Goal: Task Accomplishment & Management: Complete application form

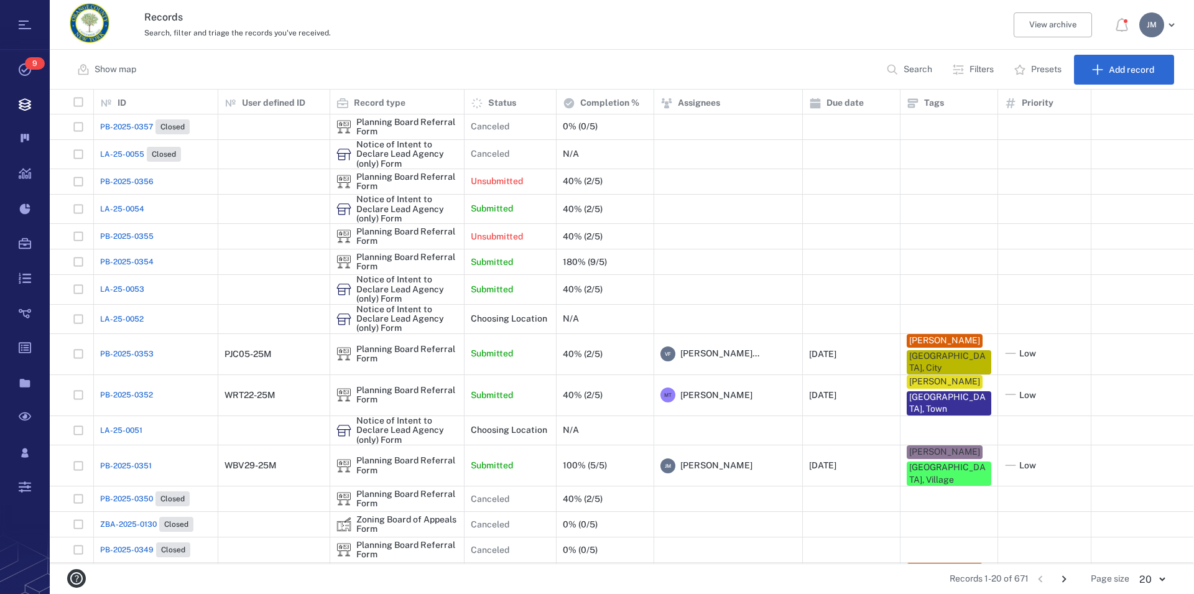
click at [986, 68] on p "Filters" at bounding box center [982, 69] width 24 height 12
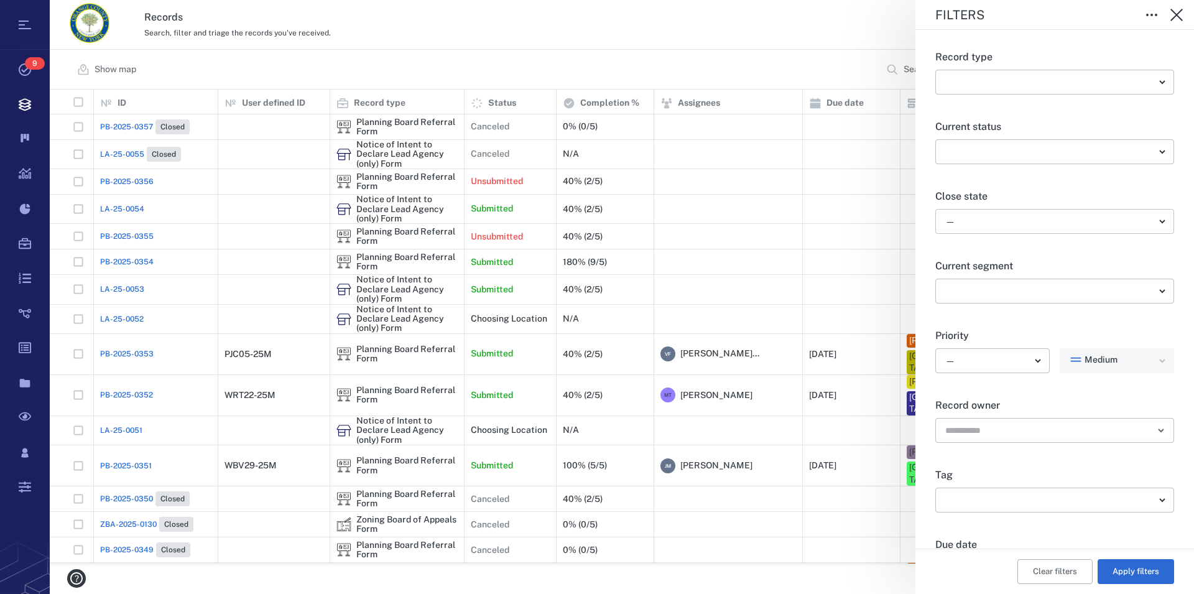
click at [986, 212] on body "Tasks 9 Records Boards Dashboard Reports Record types Guide steps Rules Form bu…" at bounding box center [597, 297] width 1194 height 594
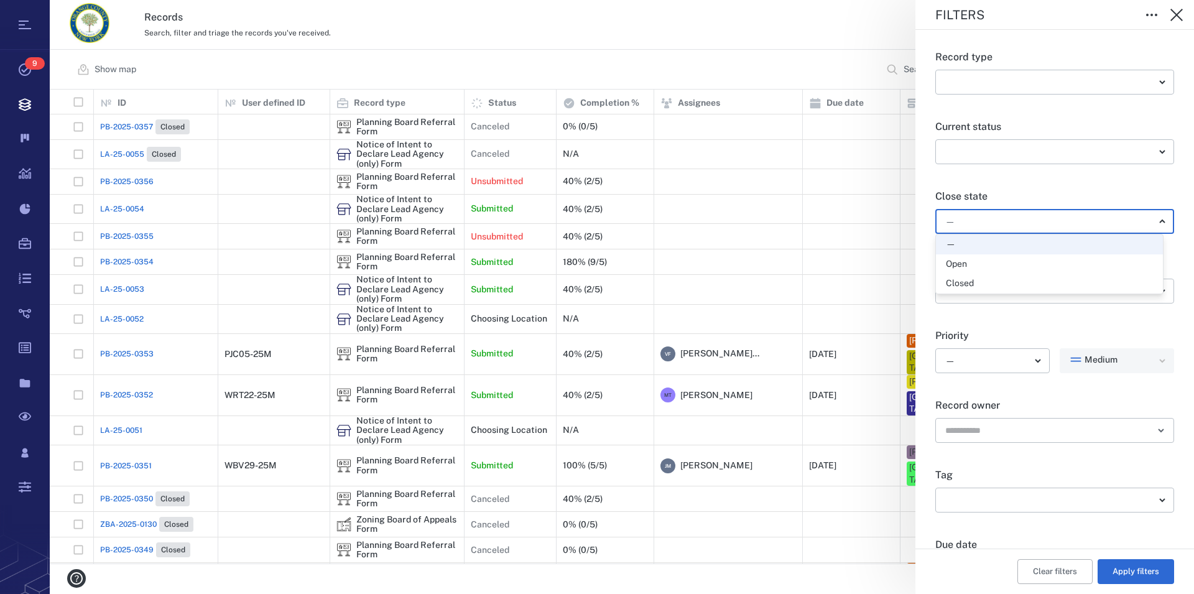
click at [970, 262] on div "Open" at bounding box center [1049, 264] width 207 height 12
type input "*****"
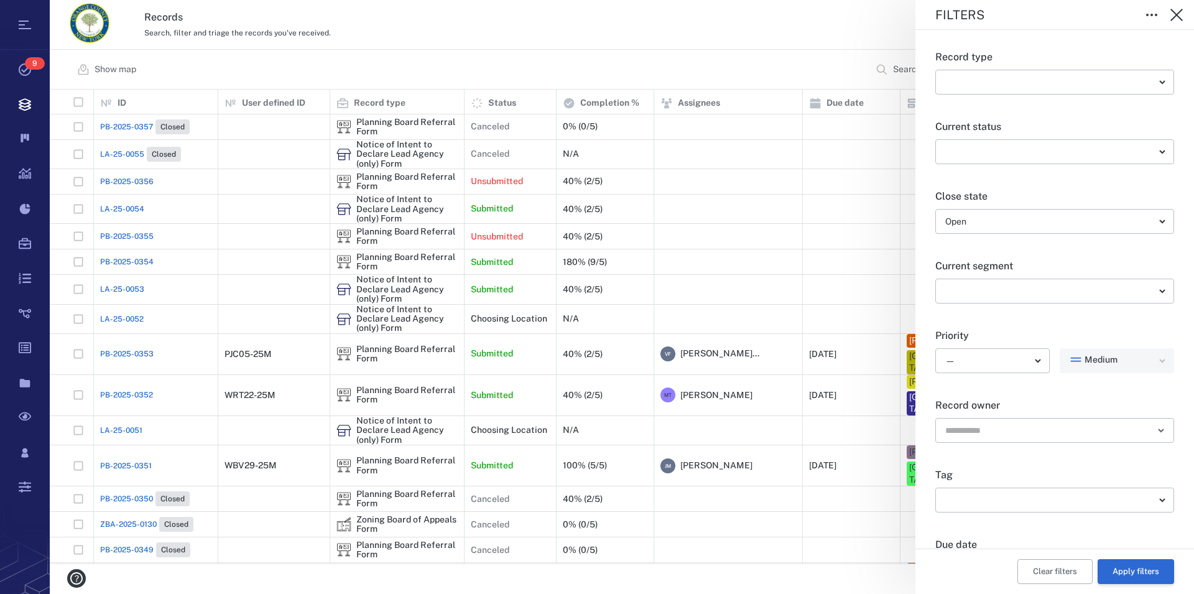
click at [1121, 572] on button "Apply filters" at bounding box center [1136, 571] width 76 height 25
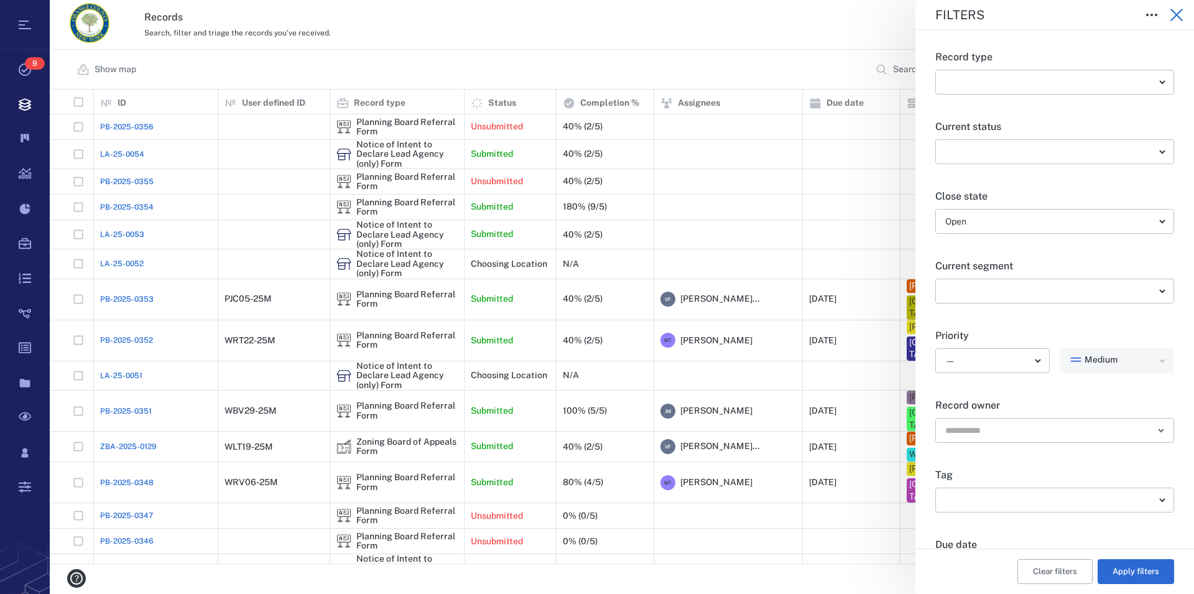
click at [1175, 12] on icon "button" at bounding box center [1176, 14] width 15 height 15
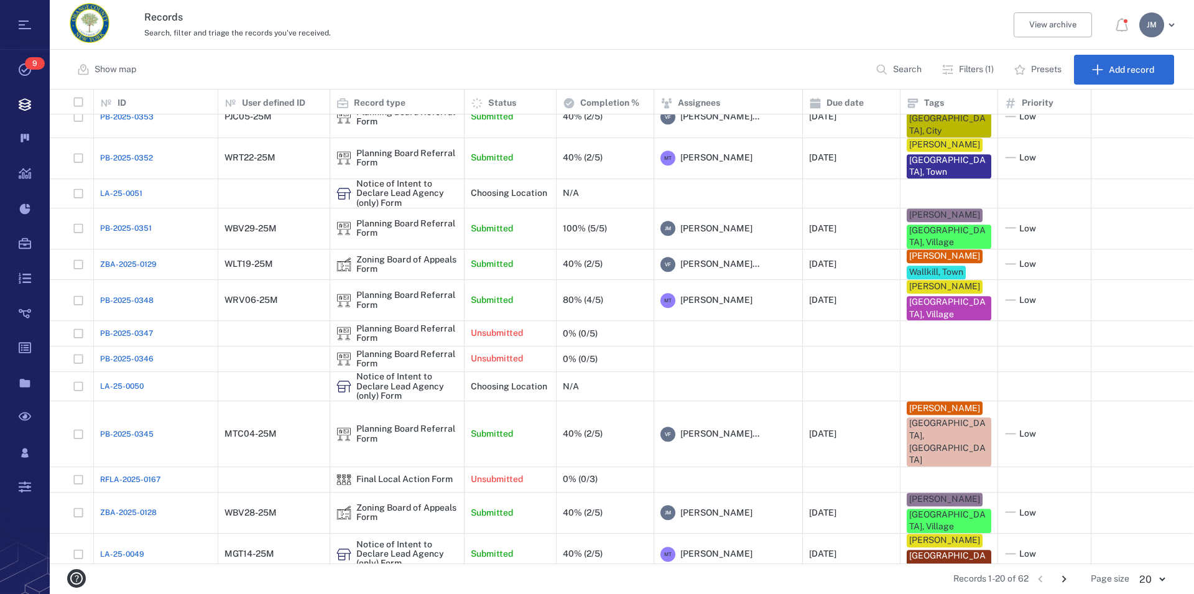
scroll to position [184, 0]
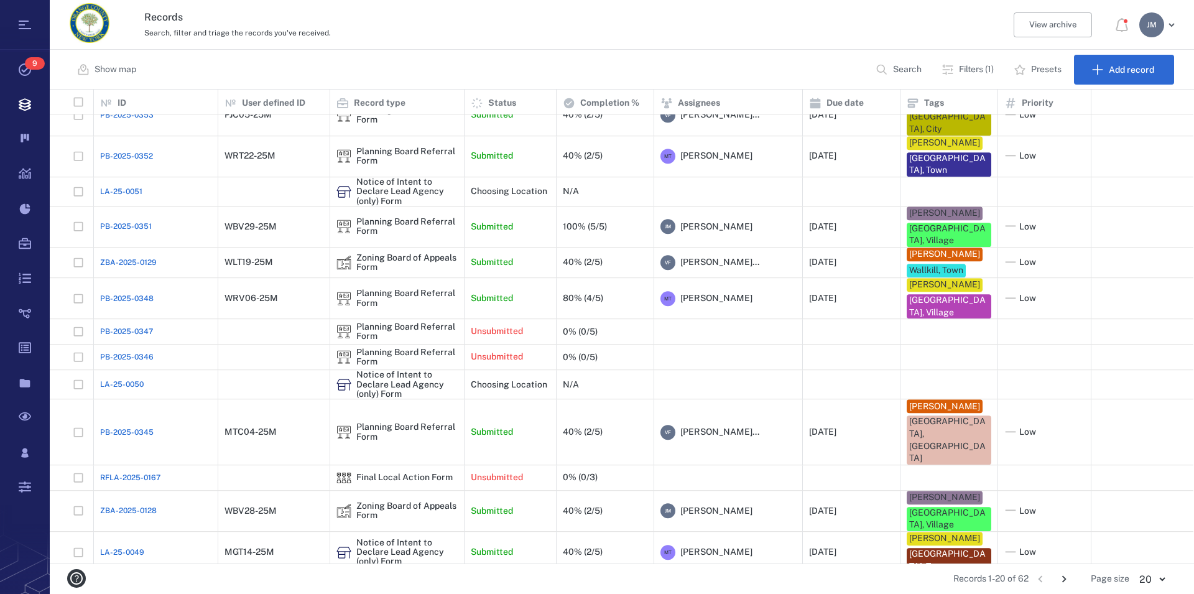
click at [1066, 577] on icon "Go to next page" at bounding box center [1064, 579] width 14 height 14
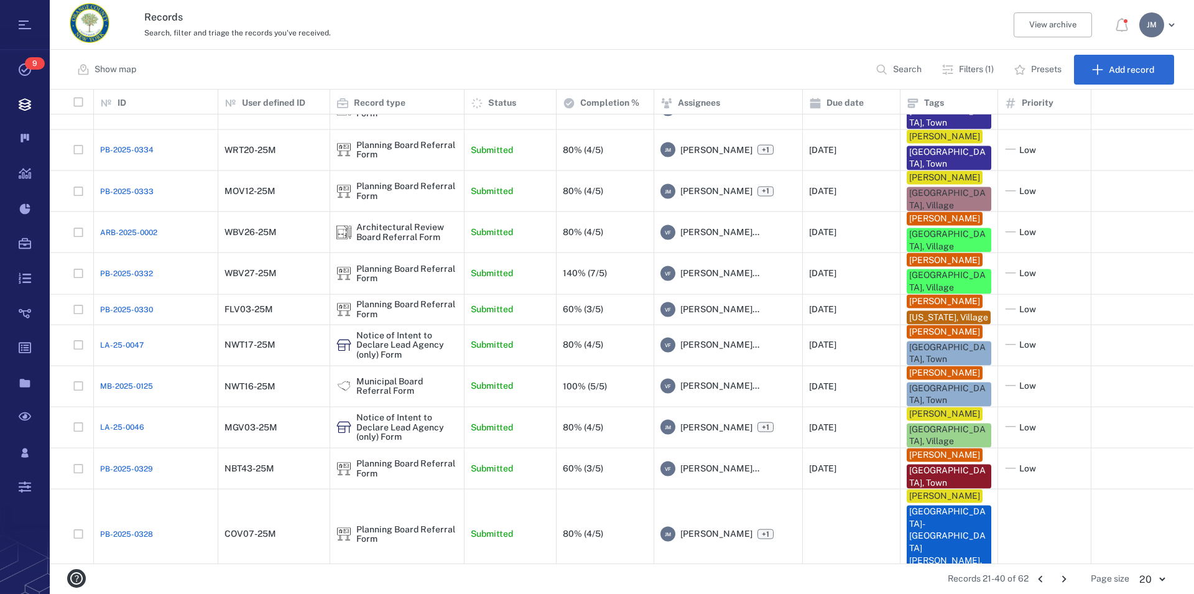
scroll to position [369, 0]
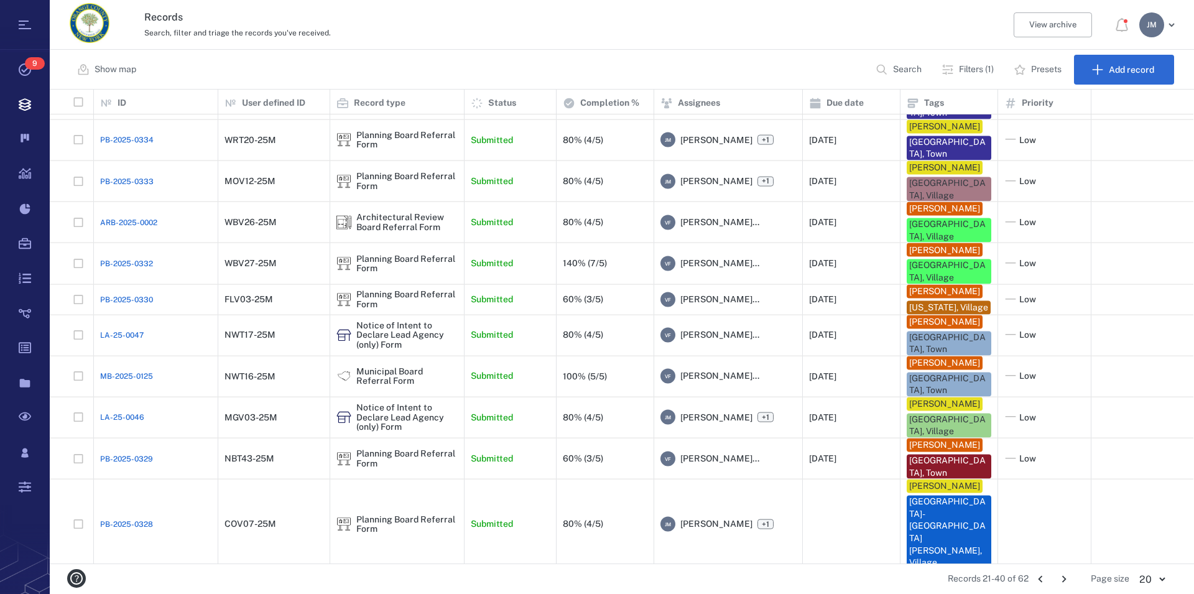
click at [1060, 575] on icon "Go to next page" at bounding box center [1064, 579] width 14 height 14
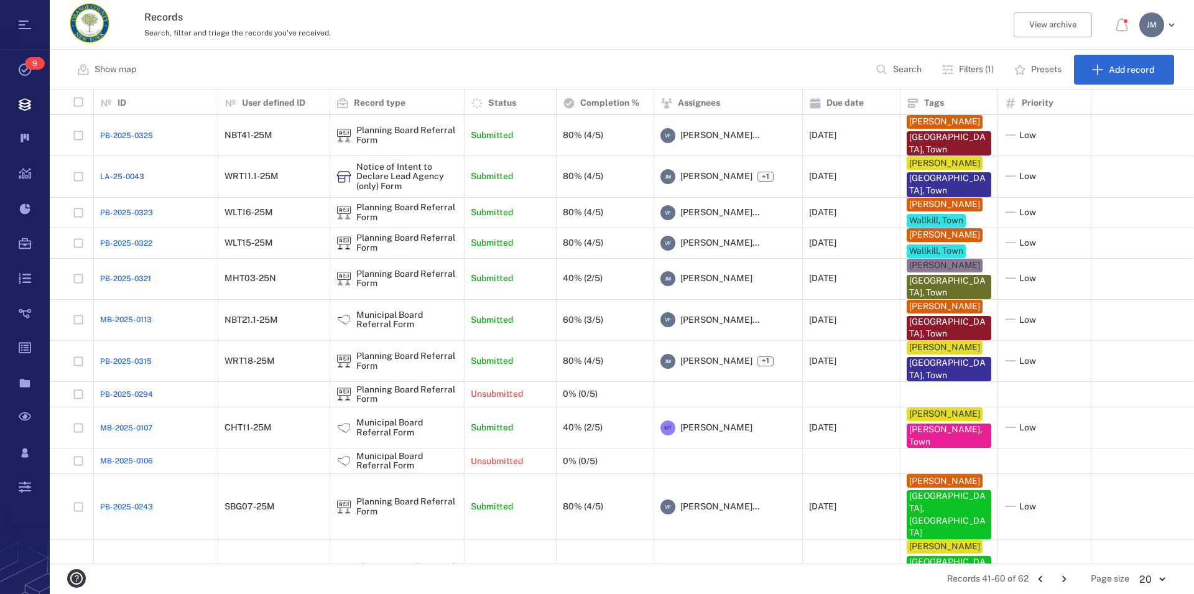
scroll to position [11, 0]
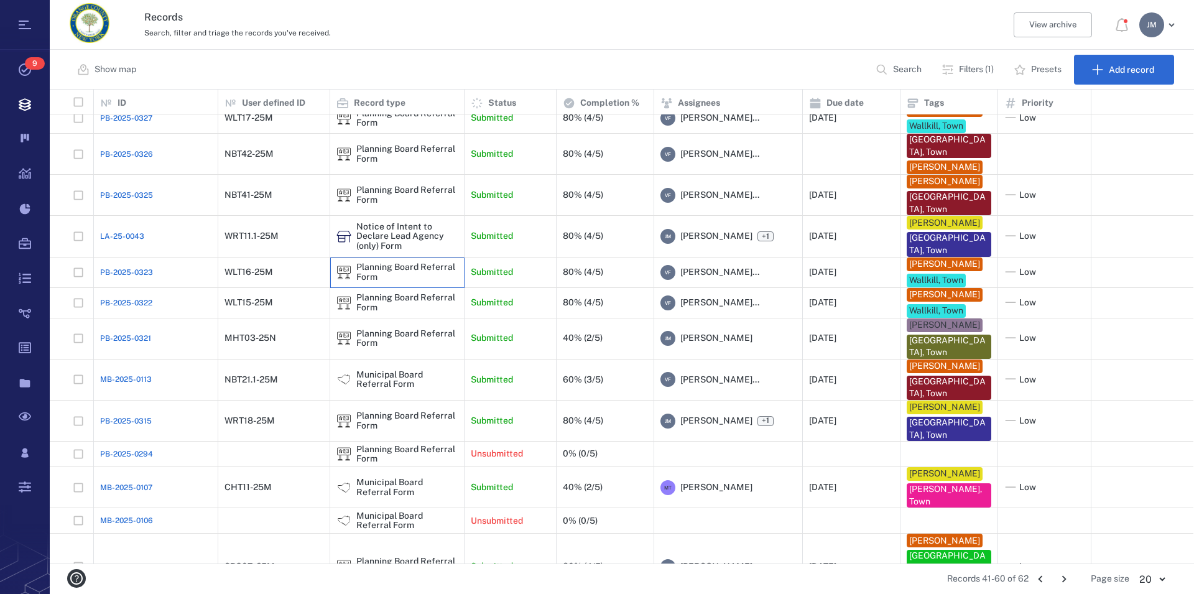
click at [403, 282] on div "Planning Board Referral Form" at bounding box center [406, 271] width 101 height 19
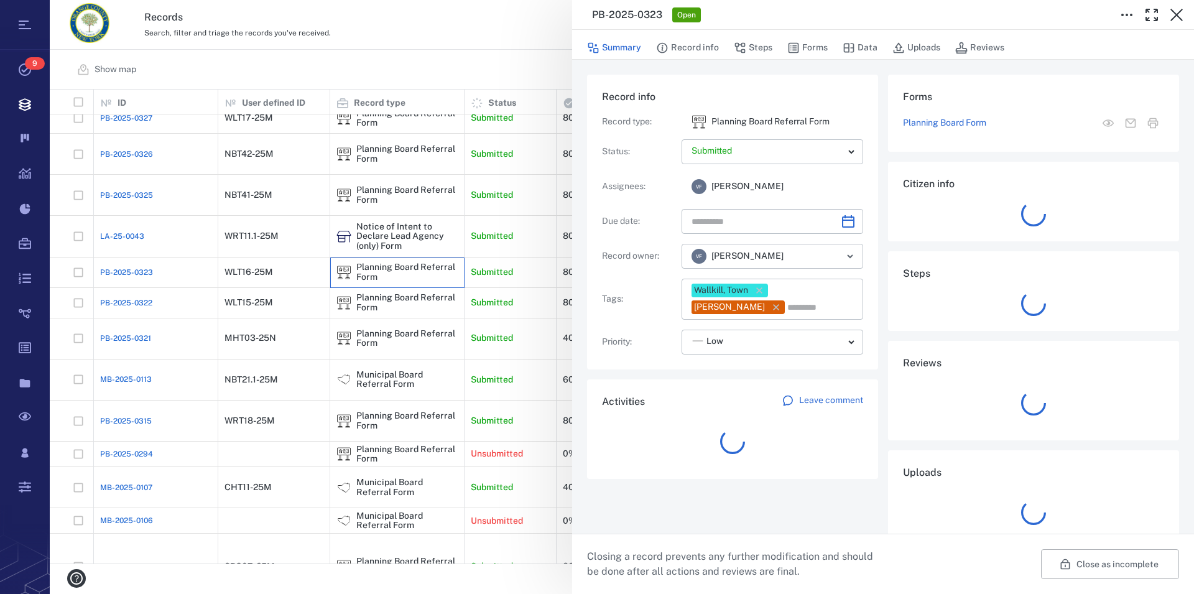
type input "**********"
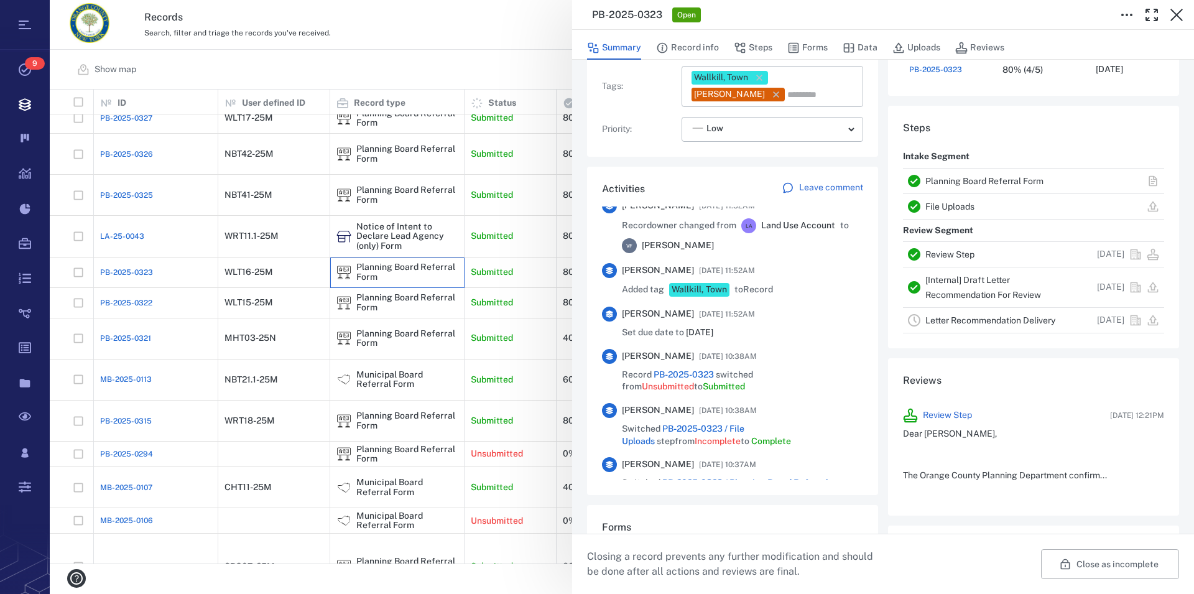
scroll to position [567, 0]
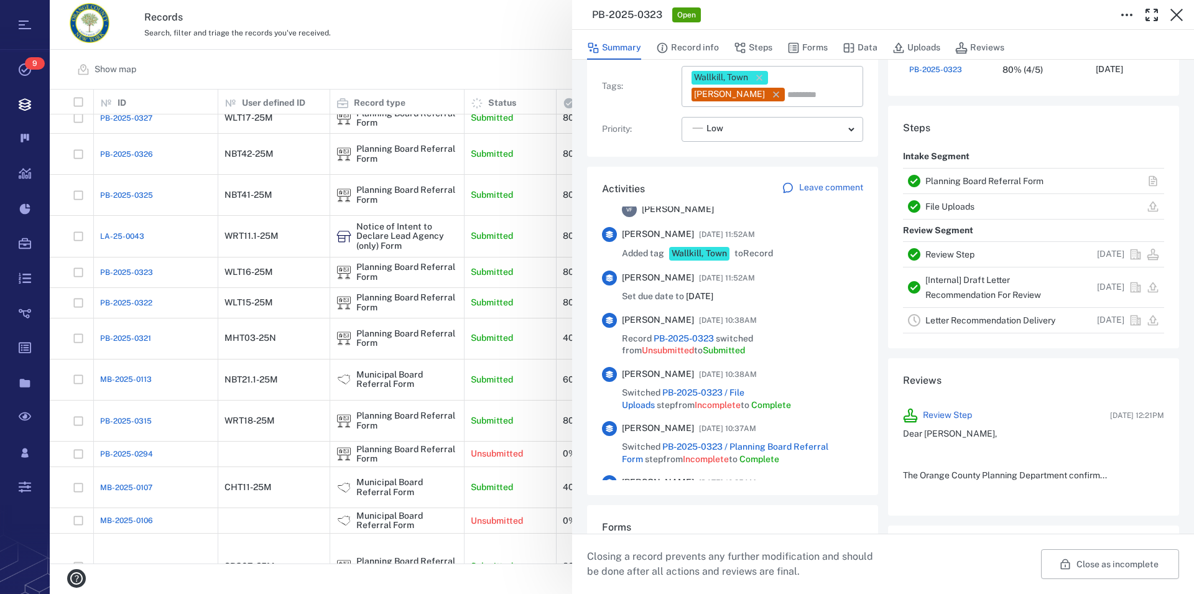
click at [958, 179] on link "Planning Board Referral Form" at bounding box center [984, 181] width 118 height 10
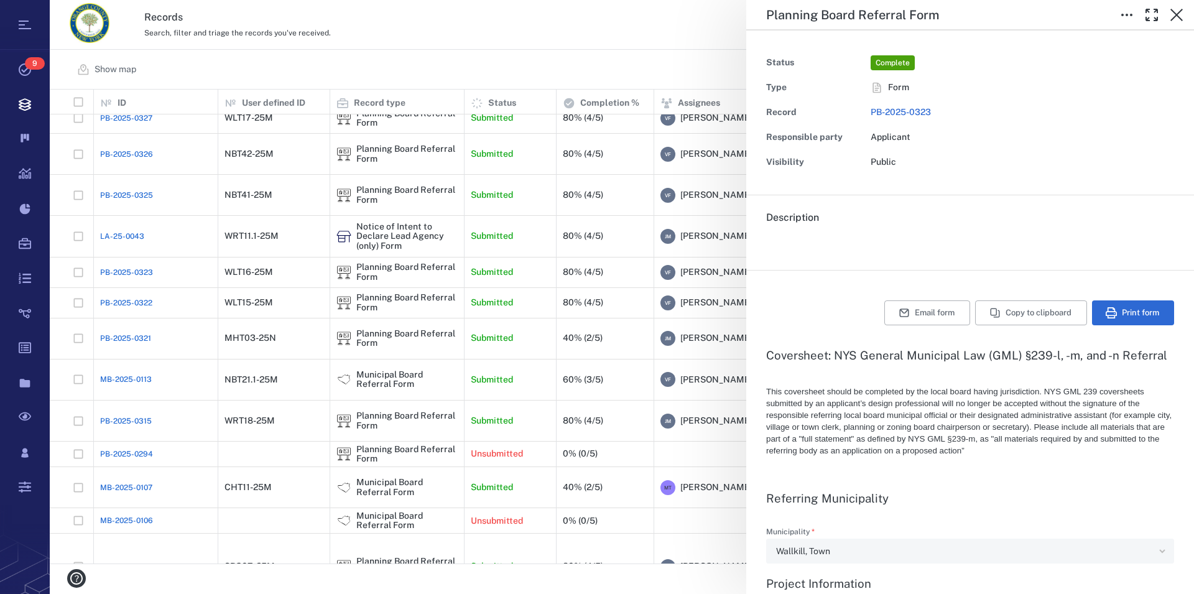
type textarea "*"
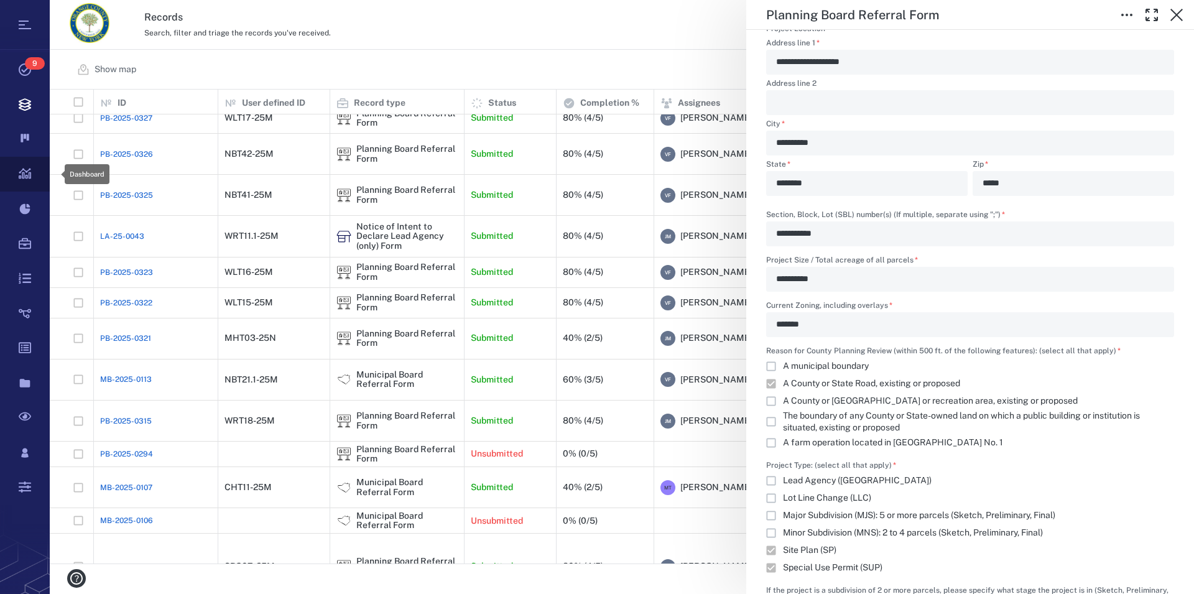
scroll to position [463, 1133]
click at [1172, 17] on icon "button" at bounding box center [1176, 14] width 15 height 15
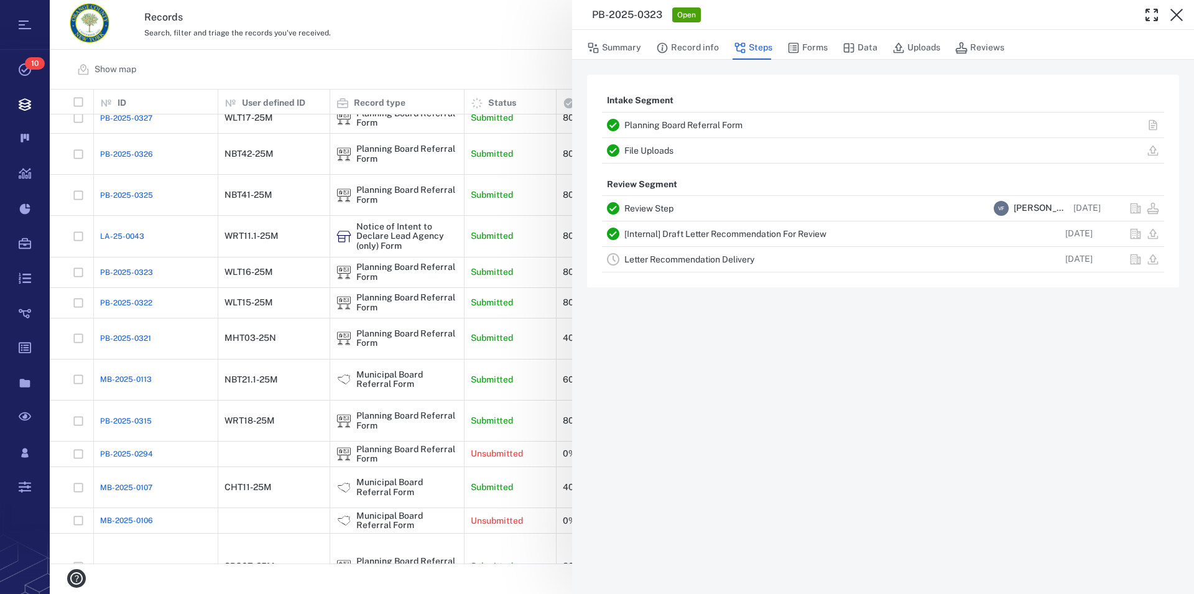
click at [1172, 17] on icon "button" at bounding box center [1176, 14] width 15 height 15
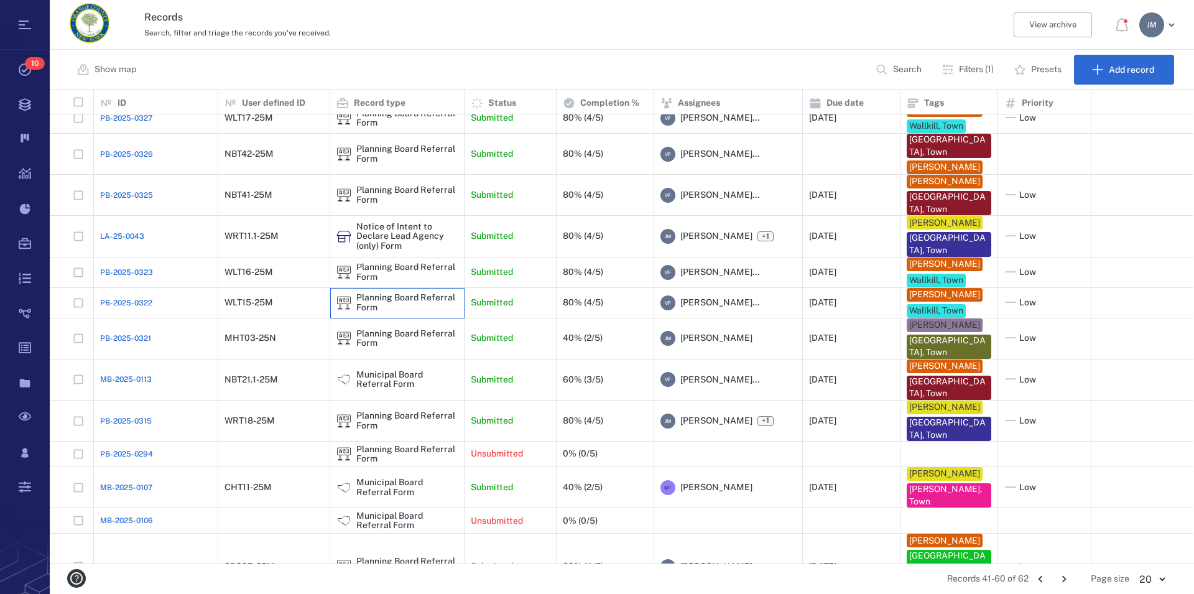
click at [387, 312] on div "Planning Board Referral Form" at bounding box center [406, 302] width 101 height 19
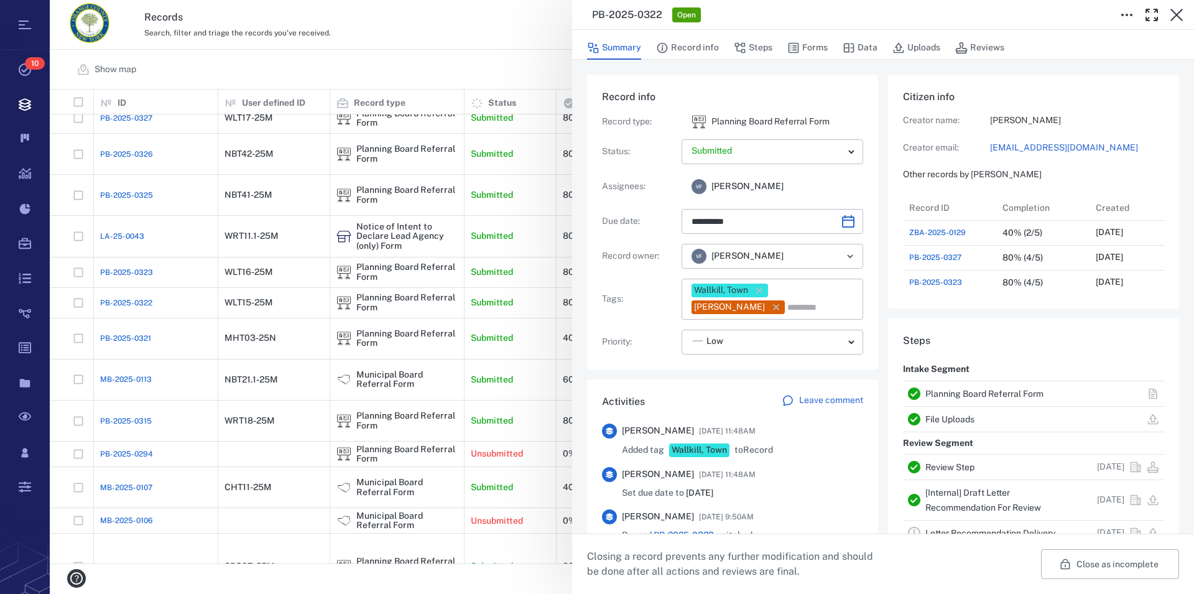
click at [971, 397] on link "Planning Board Referral Form" at bounding box center [984, 394] width 118 height 10
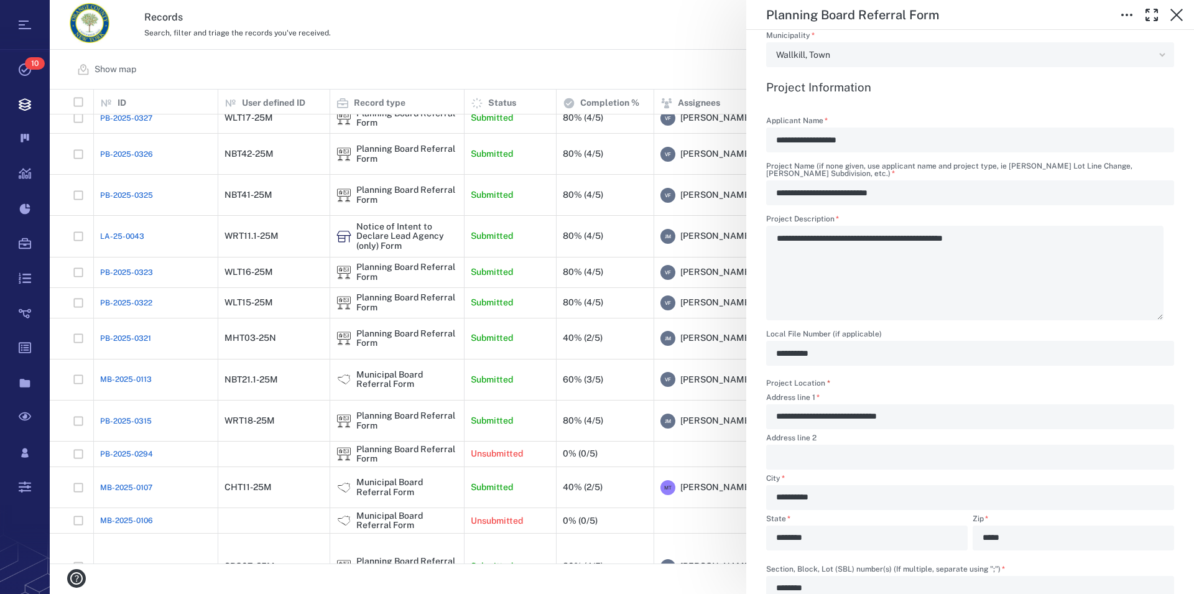
scroll to position [567, 0]
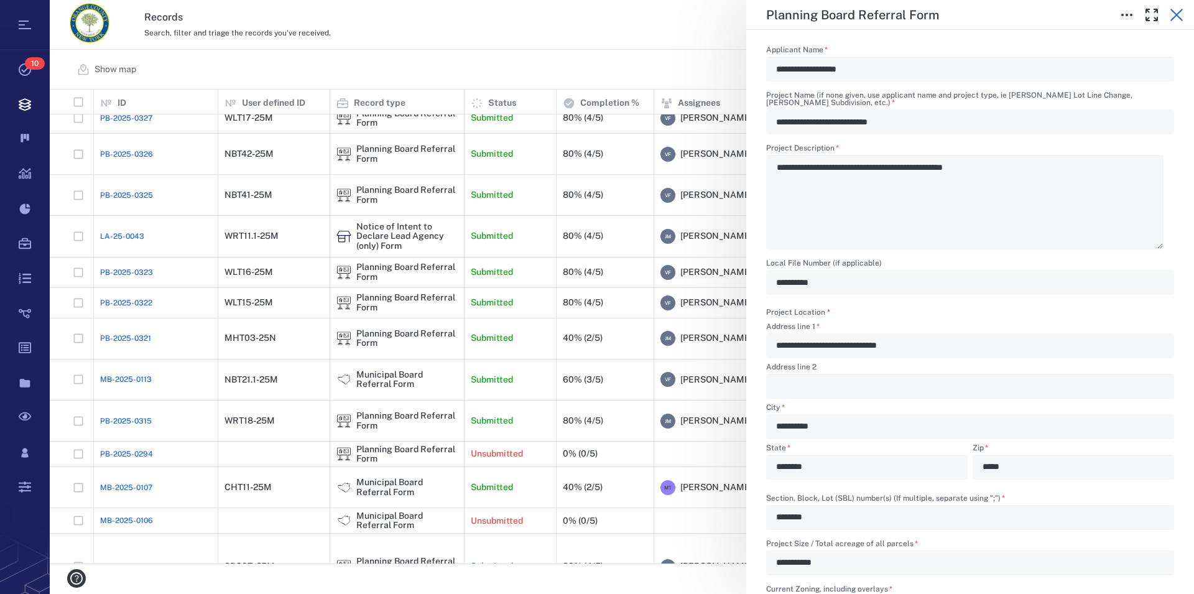
click at [1180, 11] on icon "button" at bounding box center [1176, 15] width 12 height 12
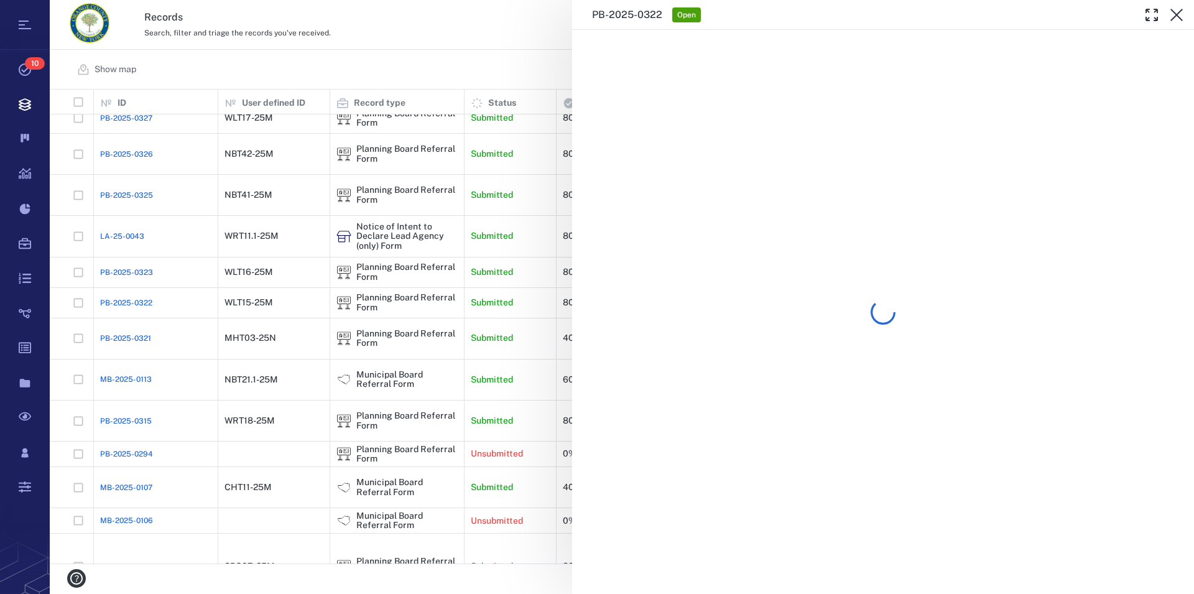
click at [1180, 11] on icon "button" at bounding box center [1176, 15] width 12 height 12
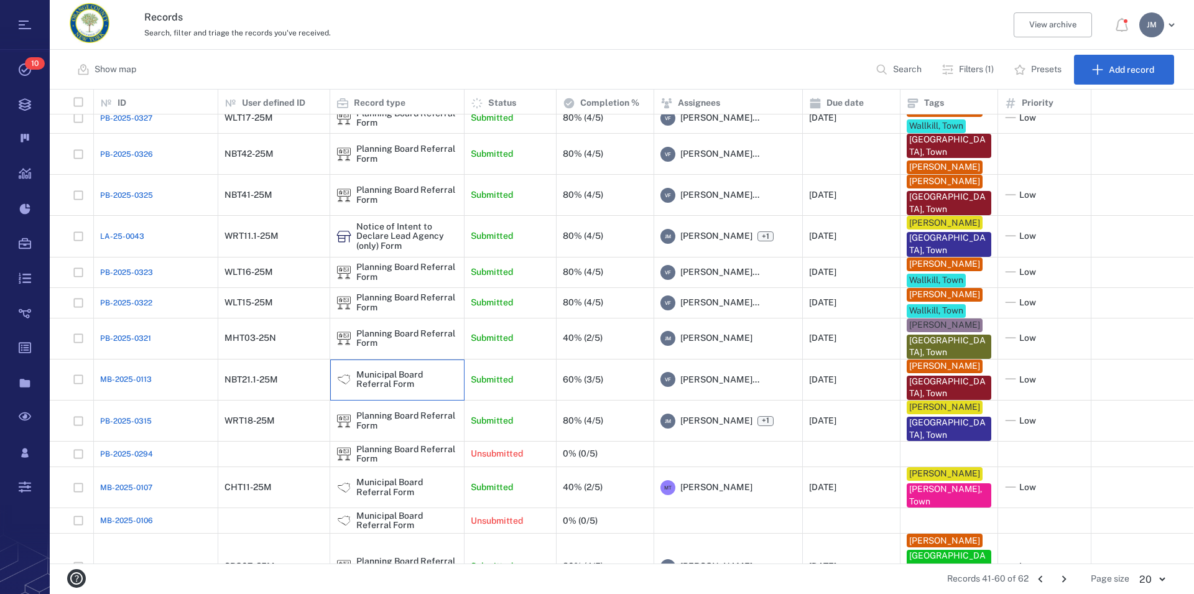
click at [384, 389] on div "Municipal Board Referral Form" at bounding box center [406, 379] width 101 height 19
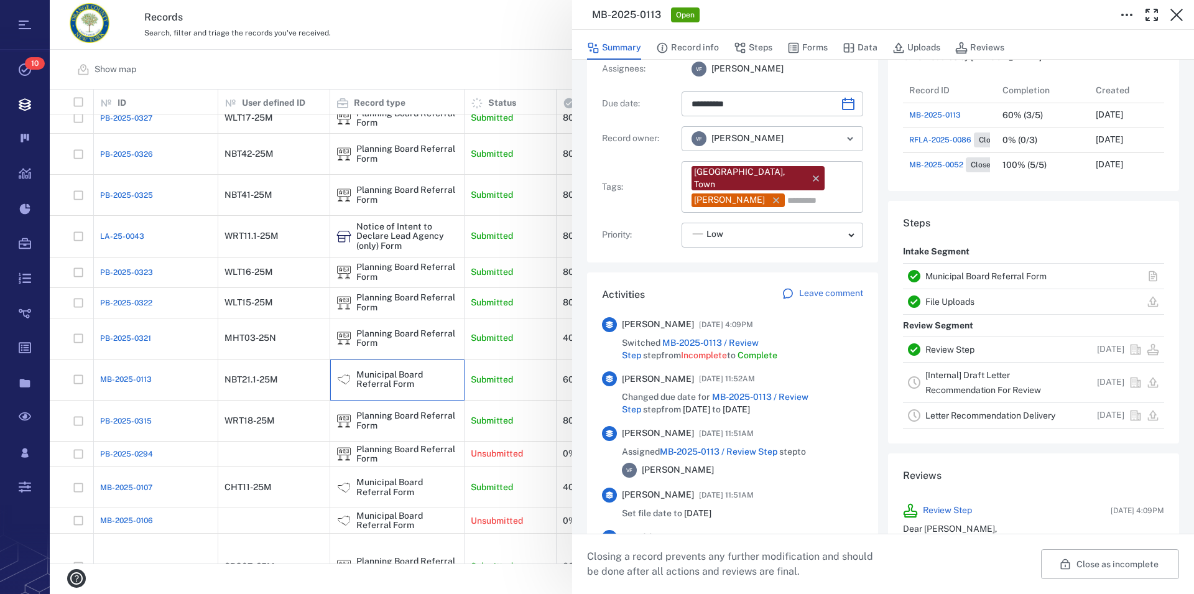
scroll to position [142, 0]
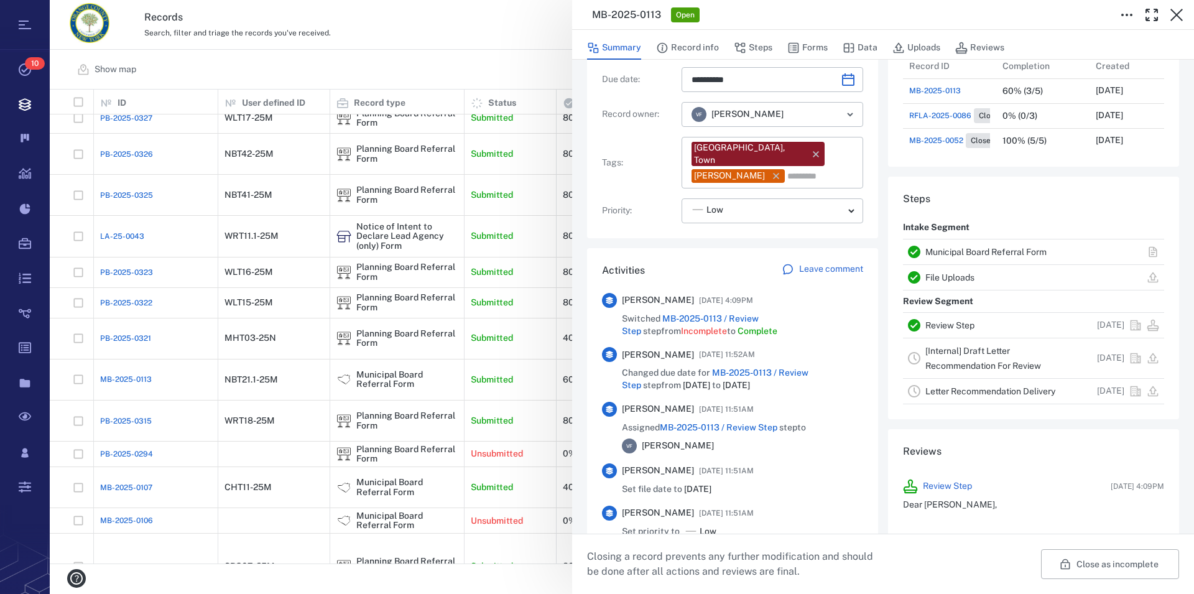
click at [965, 248] on link "Municipal Board Referral Form" at bounding box center [985, 252] width 121 height 10
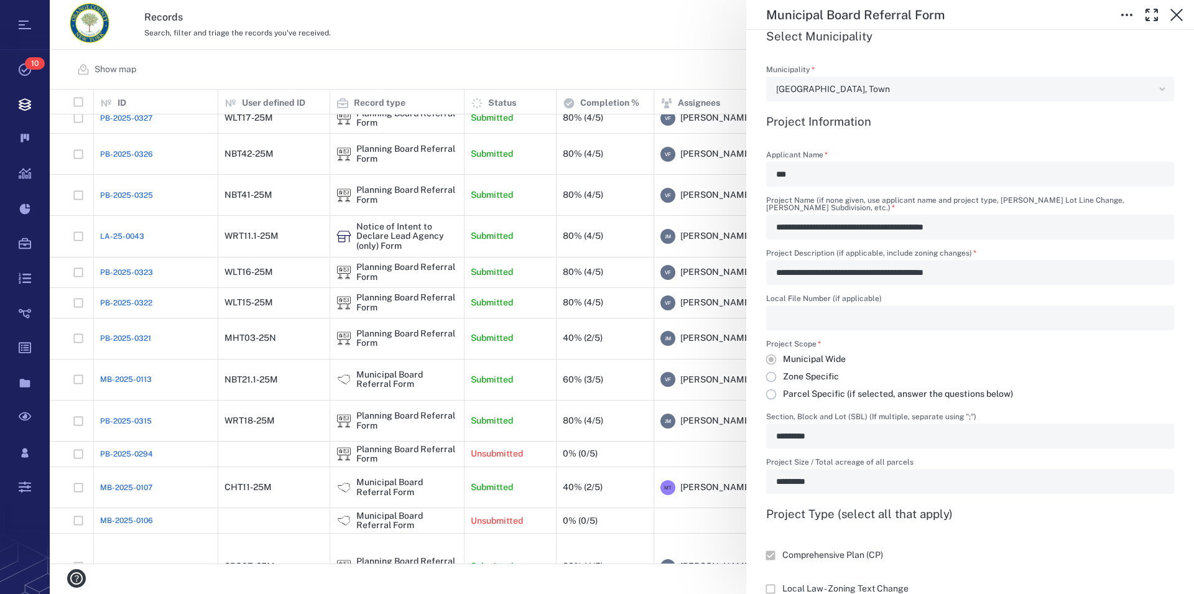
scroll to position [496, 0]
click at [1179, 14] on icon "button" at bounding box center [1176, 14] width 15 height 15
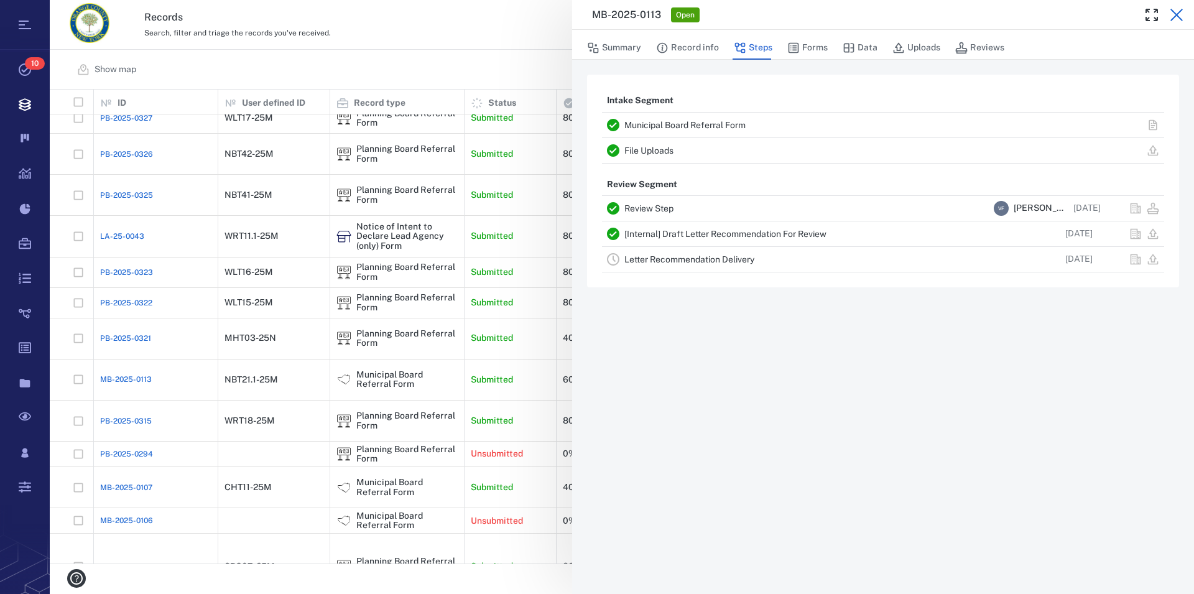
click at [1178, 12] on icon "button" at bounding box center [1176, 14] width 15 height 15
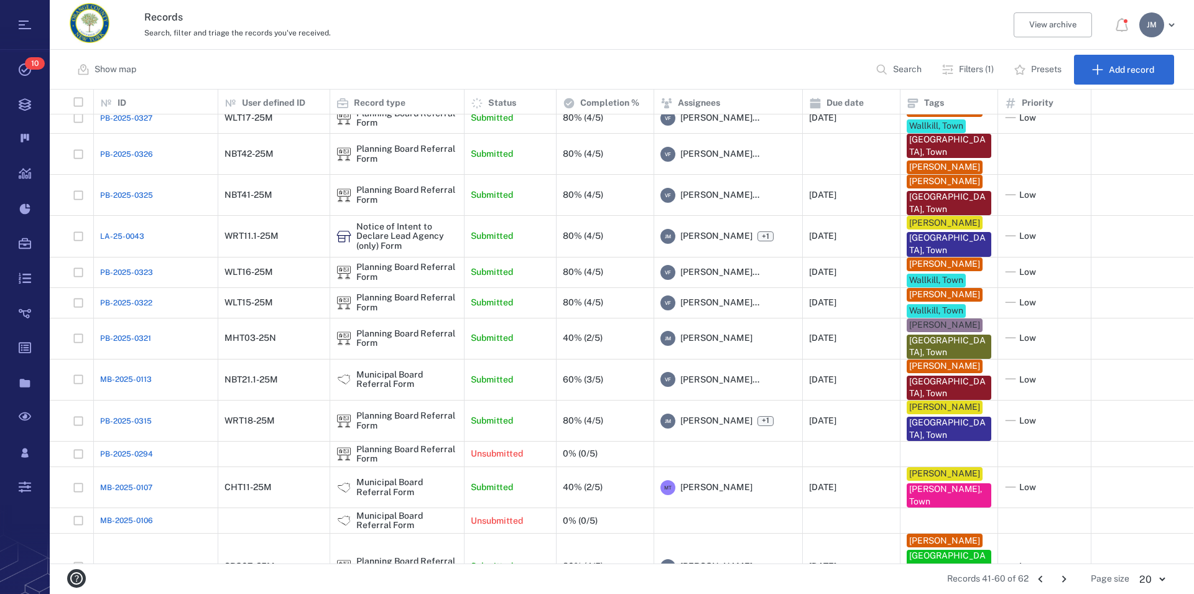
click at [1153, 33] on div "[PERSON_NAME]" at bounding box center [1151, 24] width 25 height 25
click at [1106, 106] on li "Log out" at bounding box center [1112, 108] width 132 height 30
